Goal: Navigation & Orientation: Find specific page/section

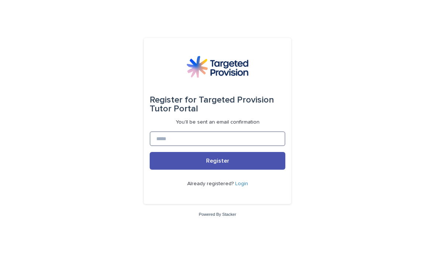
click at [238, 146] on input at bounding box center [218, 138] width 136 height 15
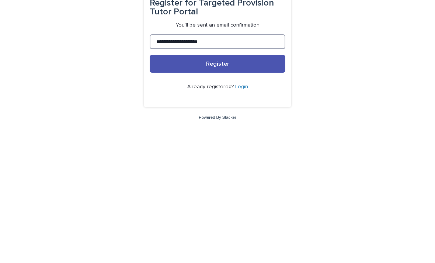
type input "**********"
click at [241, 181] on link "Login" at bounding box center [241, 183] width 13 height 5
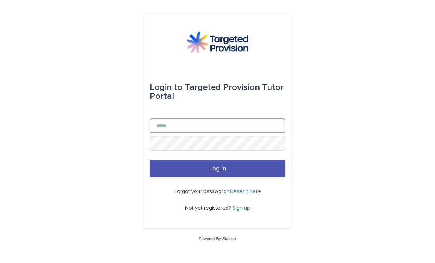
click at [248, 131] on input "Email" at bounding box center [218, 125] width 136 height 15
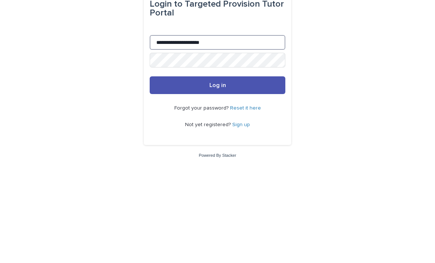
type input "**********"
click at [251, 160] on button "Log in" at bounding box center [218, 169] width 136 height 18
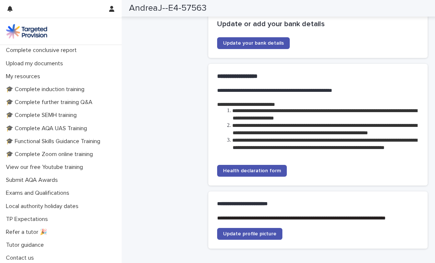
scroll to position [156, 0]
click at [34, 259] on p "Contact us" at bounding box center [21, 258] width 37 height 7
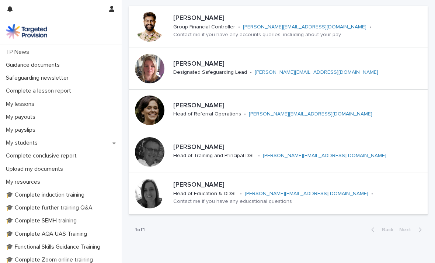
scroll to position [51, 0]
click at [27, 128] on p "My payslips" at bounding box center [22, 129] width 38 height 7
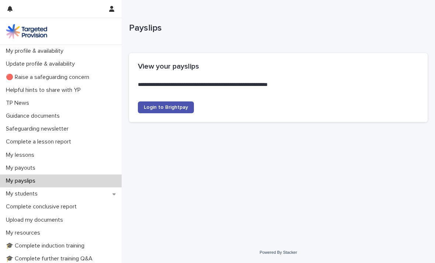
click at [56, 52] on p "My profile & availability" at bounding box center [36, 51] width 66 height 7
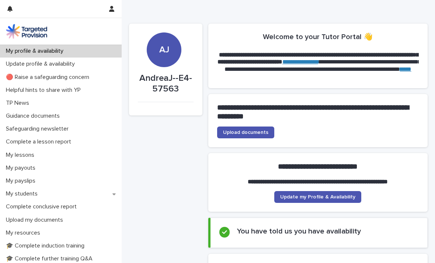
click at [66, 90] on p "Helpful hints to share with YP" at bounding box center [45, 90] width 84 height 7
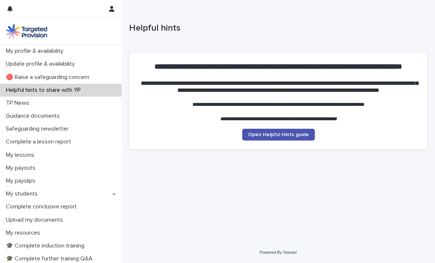
click at [22, 101] on p "TP News" at bounding box center [19, 102] width 32 height 7
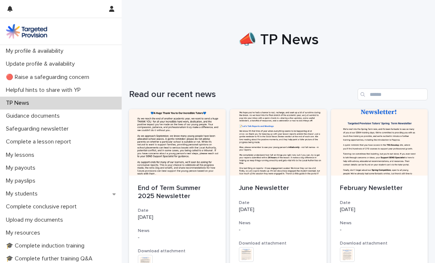
click at [198, 154] on div at bounding box center [177, 142] width 97 height 66
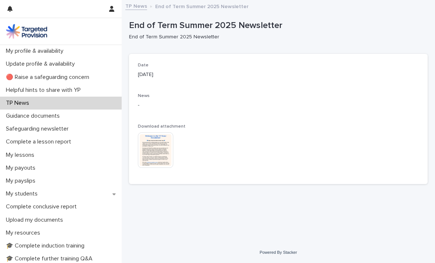
click at [156, 149] on img at bounding box center [155, 149] width 35 height 35
click at [158, 150] on img at bounding box center [155, 149] width 35 height 35
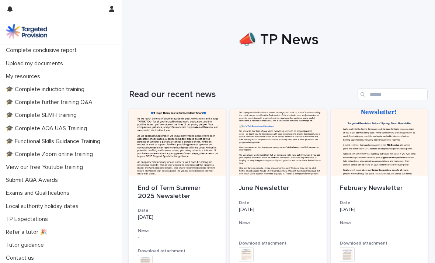
scroll to position [156, 0]
click at [34, 252] on div "Contact us" at bounding box center [61, 258] width 122 height 13
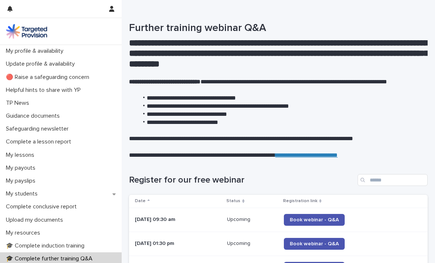
click at [60, 54] on p "My profile & availability" at bounding box center [36, 51] width 66 height 7
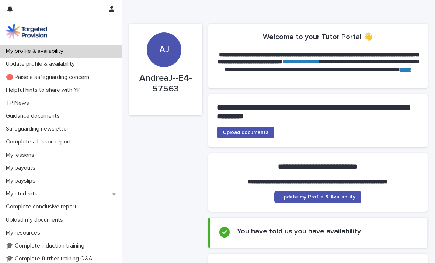
click at [318, 60] on link "**********" at bounding box center [300, 62] width 36 height 6
